Goal: Task Accomplishment & Management: Manage account settings

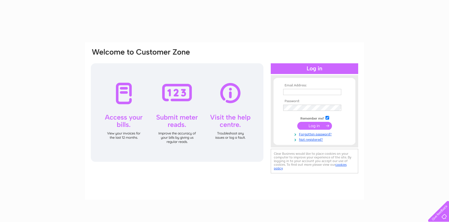
click at [312, 140] on link "Not registered?" at bounding box center [315, 139] width 64 height 5
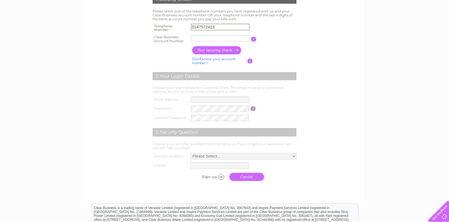
type input "01475724233"
type input "Lunar Gre"
type input "01475724233"
drag, startPoint x: 211, startPoint y: 39, endPoint x: 187, endPoint y: 39, distance: 24.2
click at [187, 39] on tr "Clear Business Account Number Lunar Gre You will find your account number on th…" at bounding box center [224, 39] width 147 height 11
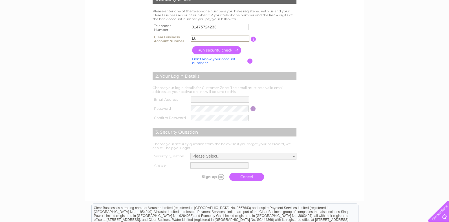
type input "L"
type input "CB1133251"
click at [228, 48] on input "button" at bounding box center [217, 50] width 50 height 8
type input "**********"
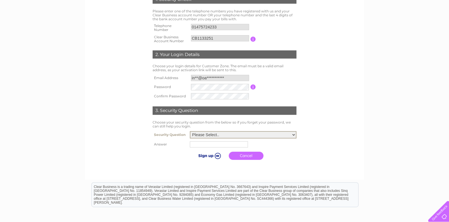
click at [294, 135] on select "Please Select.. In what town or city was your first job? In what town or city d…" at bounding box center [243, 134] width 107 height 7
select select "5"
click at [190, 131] on select "Please Select.. In what town or city was your first job? In what town or city d…" at bounding box center [243, 134] width 107 height 7
click at [224, 144] on input "text" at bounding box center [219, 144] width 59 height 7
type input "Maya"
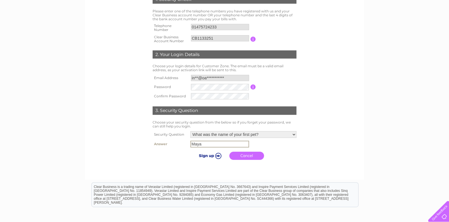
click at [340, 140] on form "1. Security Check Please enter one of the telephone numbers you have registered…" at bounding box center [224, 79] width 268 height 190
click at [214, 156] on input "submit" at bounding box center [209, 155] width 35 height 8
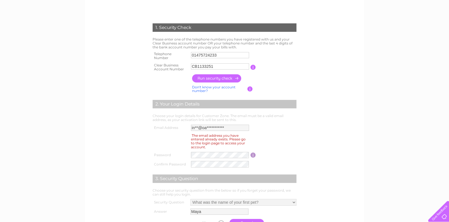
scroll to position [125, 0]
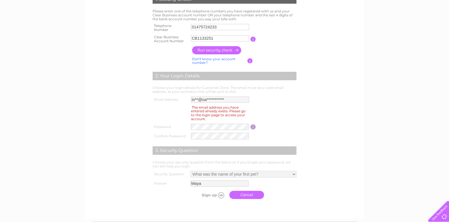
click at [217, 114] on div "The email address you have entered already exists. Please go to the login page …" at bounding box center [218, 113] width 55 height 17
click at [209, 103] on td "**********" at bounding box center [219, 99] width 61 height 9
click at [242, 197] on link "Cancel" at bounding box center [246, 195] width 35 height 8
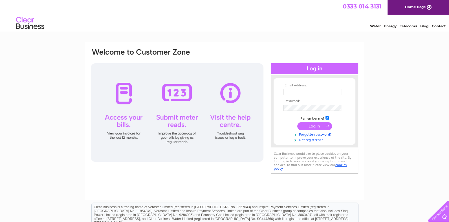
click at [308, 140] on link "Not registered?" at bounding box center [315, 139] width 64 height 5
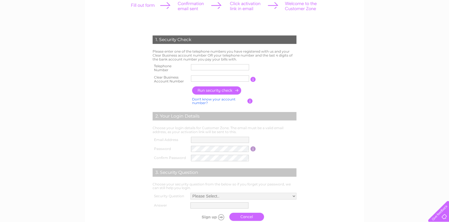
scroll to position [94, 0]
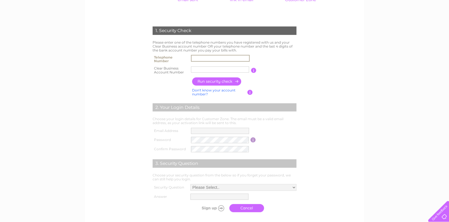
click at [218, 56] on input "text" at bounding box center [220, 58] width 59 height 7
type input "01475724233"
type input "Lunar Gre"
drag, startPoint x: 219, startPoint y: 70, endPoint x: 145, endPoint y: 114, distance: 86.1
click at [145, 114] on div "1. Security Check Please enter one of the telephone numbers you have registered…" at bounding box center [225, 118] width 170 height 194
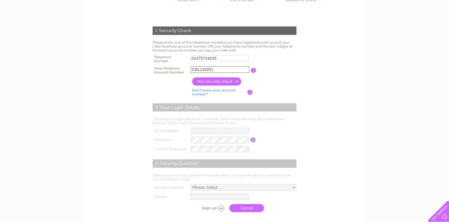
type input "CB1133251"
click at [212, 80] on input "button" at bounding box center [217, 82] width 50 height 8
type input "**********"
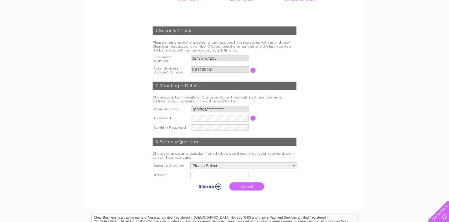
click at [243, 185] on link "Cancel" at bounding box center [246, 187] width 35 height 8
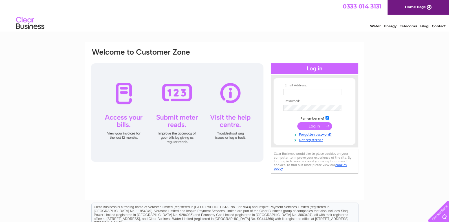
click at [307, 90] on input "text" at bounding box center [312, 92] width 58 height 6
type input "[EMAIL_ADDRESS][DOMAIN_NAME]"
click at [322, 135] on link "Forgotten password?" at bounding box center [315, 134] width 64 height 5
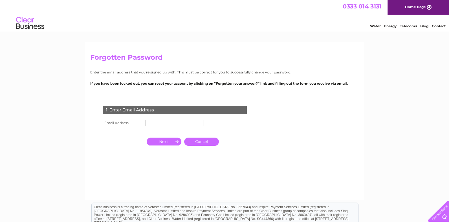
click at [158, 124] on input "text" at bounding box center [174, 123] width 58 height 6
drag, startPoint x: 184, startPoint y: 123, endPoint x: 119, endPoint y: 124, distance: 65.4
click at [119, 124] on tr "**********" at bounding box center [153, 124] width 104 height 10
type input "info"
click input "submit" at bounding box center [0, 0] width 0 height 0
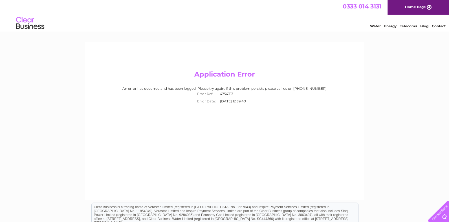
click at [246, 110] on div "Application Error An error has occurred and has been logged. Please try again, …" at bounding box center [224, 121] width 279 height 158
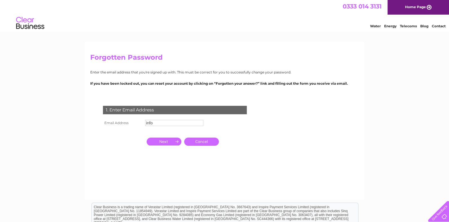
drag, startPoint x: 164, startPoint y: 122, endPoint x: 196, endPoint y: 122, distance: 31.6
click at [164, 122] on input "info" at bounding box center [174, 123] width 58 height 6
type input "[EMAIL_ADDRESS][DOMAIN_NAME]"
click at [165, 143] on input "button" at bounding box center [164, 142] width 35 height 8
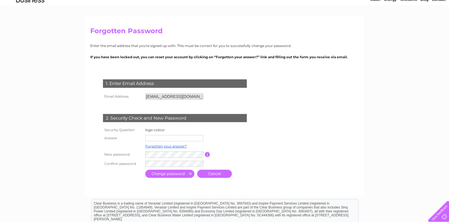
scroll to position [94, 0]
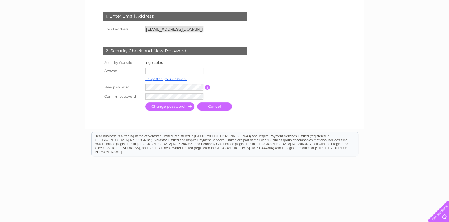
drag, startPoint x: 165, startPoint y: 71, endPoint x: 183, endPoint y: 71, distance: 18.0
click at [165, 71] on input "text" at bounding box center [174, 71] width 58 height 6
type input "purple"
click at [163, 104] on input "submit" at bounding box center [169, 107] width 49 height 8
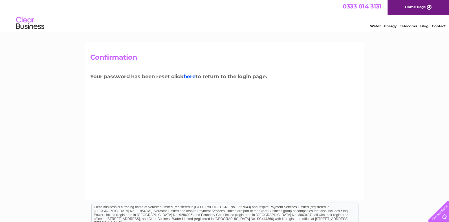
click at [194, 76] on link "here" at bounding box center [189, 77] width 12 height 6
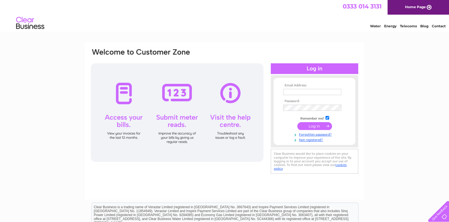
click at [310, 93] on input "text" at bounding box center [312, 92] width 58 height 6
type input "[EMAIL_ADDRESS][DOMAIN_NAME]"
click at [297, 123] on input "submit" at bounding box center [314, 127] width 35 height 8
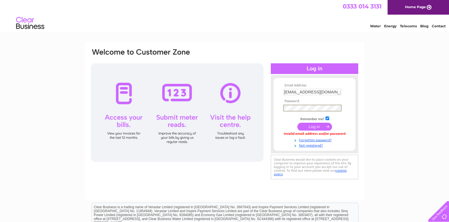
click at [297, 123] on input "submit" at bounding box center [314, 127] width 35 height 8
click at [311, 146] on link "Not registered?" at bounding box center [315, 144] width 64 height 5
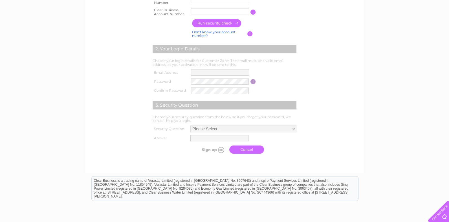
scroll to position [125, 0]
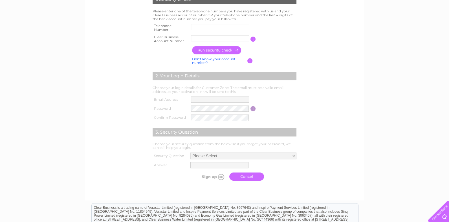
click at [250, 179] on link "Cancel" at bounding box center [246, 177] width 35 height 8
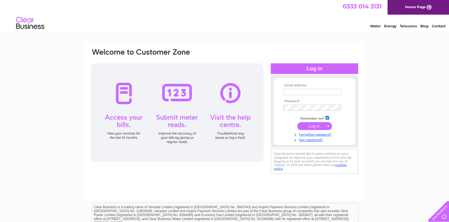
click at [310, 92] on input "text" at bounding box center [312, 92] width 58 height 6
click at [331, 53] on div "Email Address: Password:" at bounding box center [224, 111] width 268 height 127
click at [308, 90] on input "text" at bounding box center [312, 92] width 58 height 6
type input "[EMAIL_ADDRESS][DOMAIN_NAME]"
click at [306, 136] on link "Forgotten password?" at bounding box center [315, 134] width 64 height 5
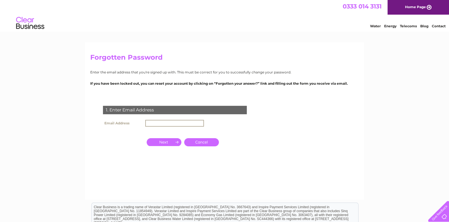
drag, startPoint x: 153, startPoint y: 121, endPoint x: 164, endPoint y: 123, distance: 10.8
click at [153, 121] on input "text" at bounding box center [174, 123] width 59 height 7
type input "[EMAIL_ADDRESS][DOMAIN_NAME]"
click at [163, 141] on input "button" at bounding box center [164, 142] width 35 height 8
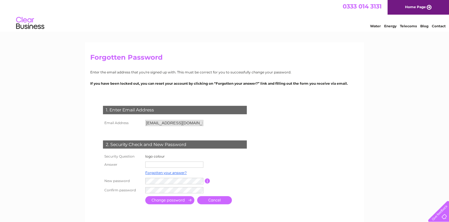
click at [177, 165] on input "text" at bounding box center [174, 165] width 58 height 6
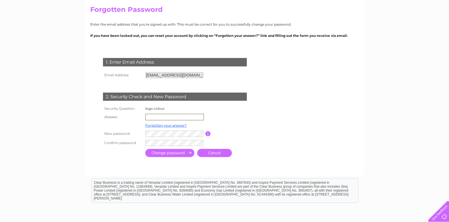
scroll to position [94, 0]
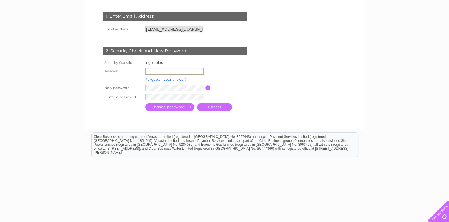
click at [169, 81] on link "Forgotten your answer?" at bounding box center [165, 80] width 41 height 4
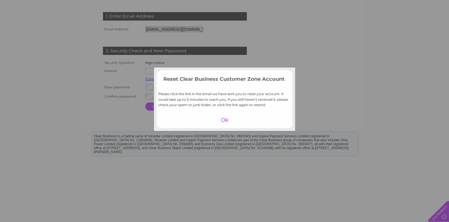
click at [225, 119] on div at bounding box center [224, 120] width 35 height 8
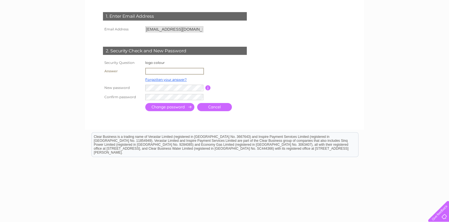
click at [162, 70] on input "text" at bounding box center [174, 71] width 59 height 7
type input "P"
type input "o"
type input "purple"
click at [172, 105] on input "submit" at bounding box center [169, 107] width 49 height 8
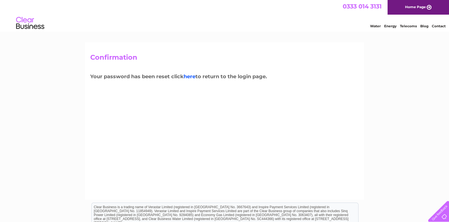
click at [188, 78] on link "here" at bounding box center [189, 77] width 12 height 6
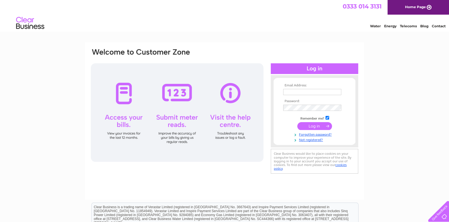
type input "[EMAIL_ADDRESS][DOMAIN_NAME]"
click at [247, 114] on div "Email Address: [EMAIL_ADDRESS][DOMAIN_NAME] Password:" at bounding box center [224, 112] width 268 height 128
click at [297, 123] on input "submit" at bounding box center [314, 127] width 35 height 8
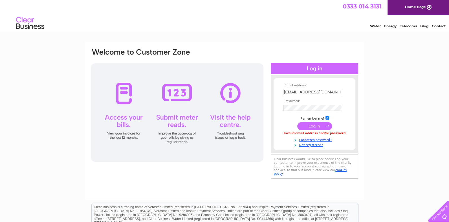
click at [414, 47] on div "Email Address: info@oakmall.co.uk Password:" at bounding box center [224, 169] width 449 height 254
click at [276, 109] on form "Email Address: info@oakmall.co.uk Password:" at bounding box center [314, 116] width 82 height 64
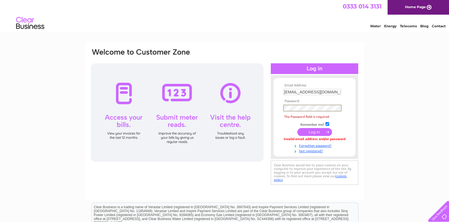
click at [309, 71] on div at bounding box center [314, 68] width 87 height 11
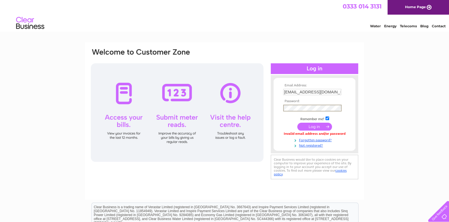
click at [297, 123] on input "submit" at bounding box center [314, 127] width 35 height 8
click at [318, 146] on link "Not registered?" at bounding box center [315, 144] width 64 height 5
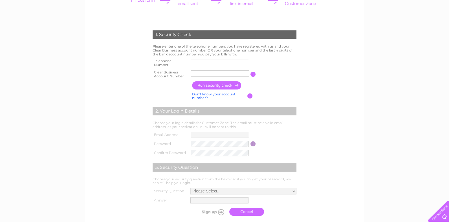
scroll to position [94, 0]
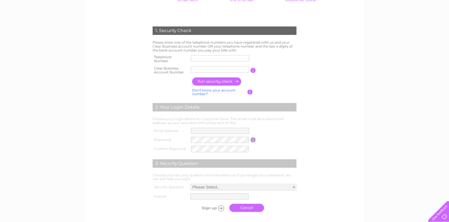
click at [204, 59] on input "text" at bounding box center [220, 58] width 58 height 6
type input "07956575834"
type input "CB1133251"
click at [221, 83] on input "button" at bounding box center [217, 82] width 50 height 8
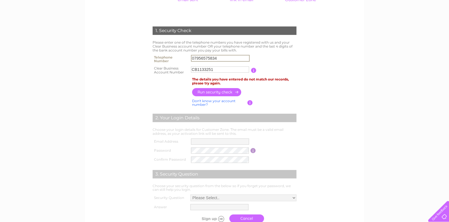
click at [239, 57] on input "07956575834" at bounding box center [220, 58] width 59 height 7
type input "0"
type input "01475724233"
click at [198, 91] on input "button" at bounding box center [217, 92] width 50 height 8
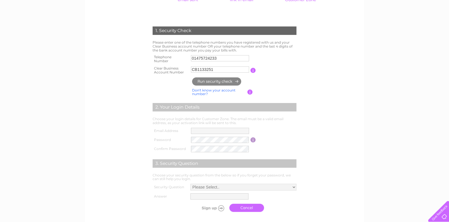
type input "**********"
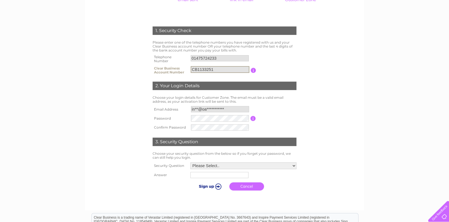
click at [222, 68] on input "CB1133251" at bounding box center [220, 69] width 59 height 7
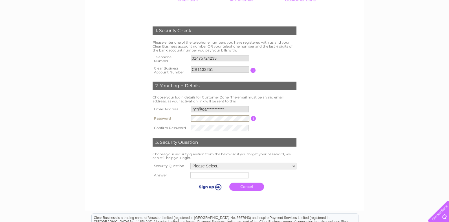
click at [319, 98] on form "1. Security Check Please enter one of the telephone numbers you have registered…" at bounding box center [224, 110] width 268 height 190
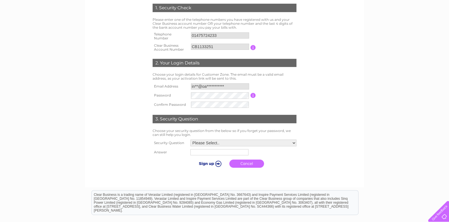
scroll to position [156, 0]
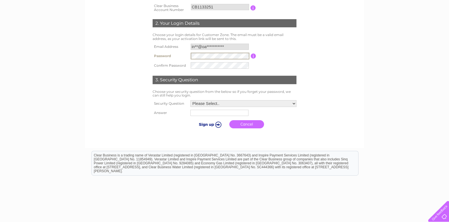
click at [312, 37] on form "1. Security Check Please enter one of the telephone numbers you have registered…" at bounding box center [224, 48] width 268 height 190
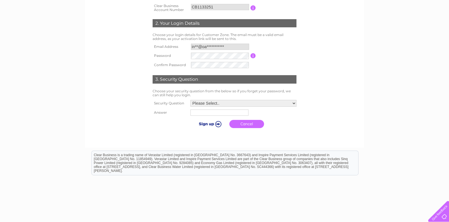
click at [293, 103] on select "Please Select.. In what town or city was your first job? In what town or city d…" at bounding box center [243, 103] width 106 height 7
click at [333, 44] on form "1. Security Check Please enter one of the telephone numbers you have registered…" at bounding box center [224, 48] width 268 height 190
click at [260, 128] on link "Cancel" at bounding box center [246, 124] width 35 height 8
